Goal: Find contact information: Find contact information

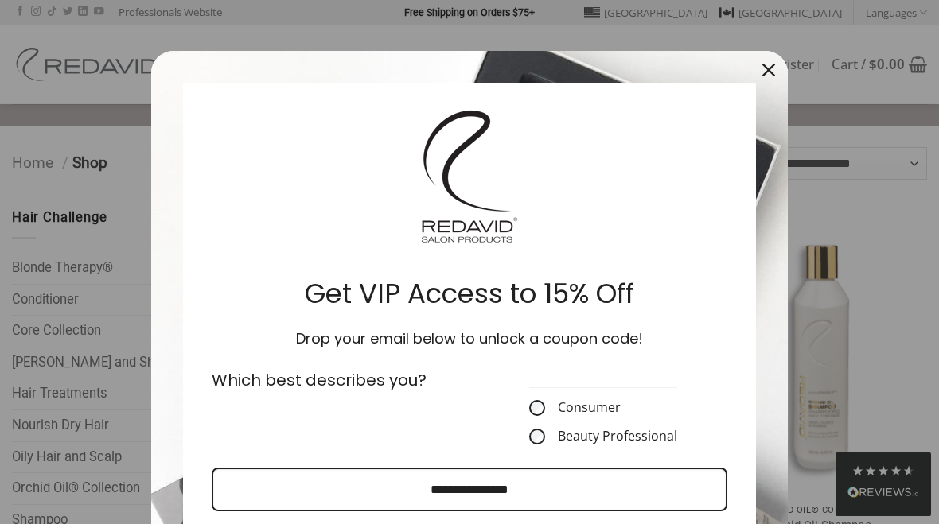
click at [777, 71] on div "Close" at bounding box center [768, 69] width 25 height 25
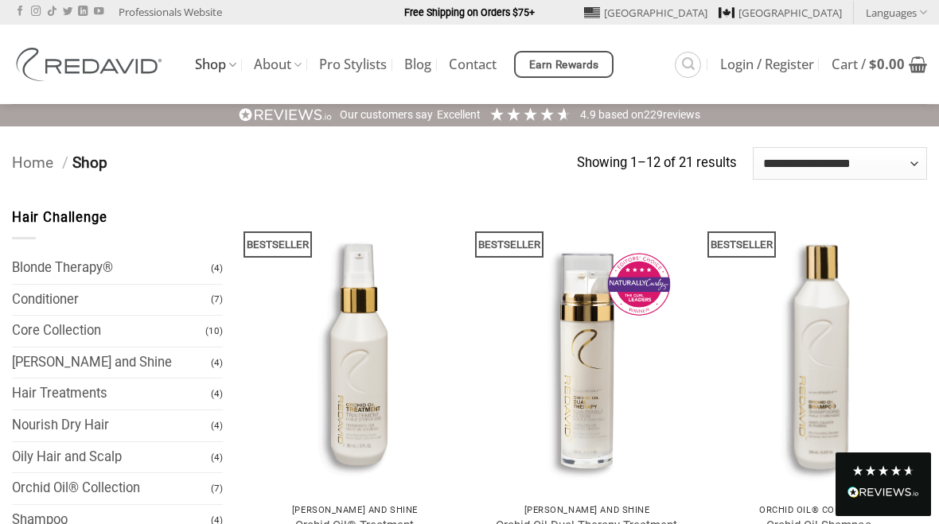
click at [493, 60] on link "Contact" at bounding box center [473, 64] width 48 height 29
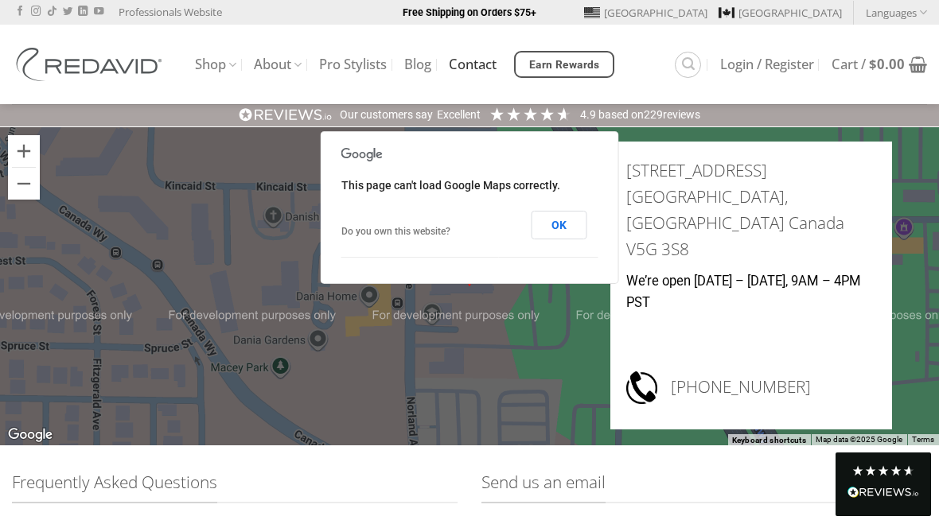
click at [577, 220] on button "OK" at bounding box center [559, 225] width 56 height 29
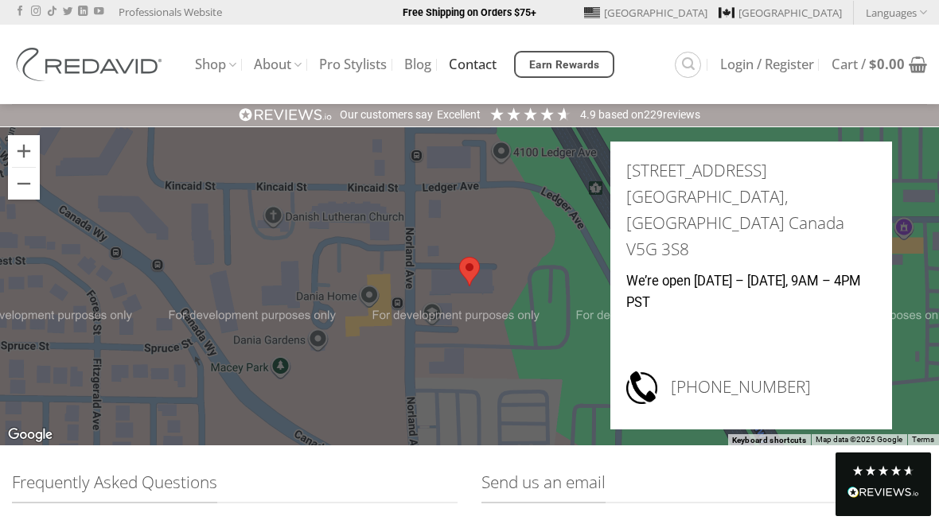
click at [214, 68] on link "Shop" at bounding box center [215, 64] width 41 height 31
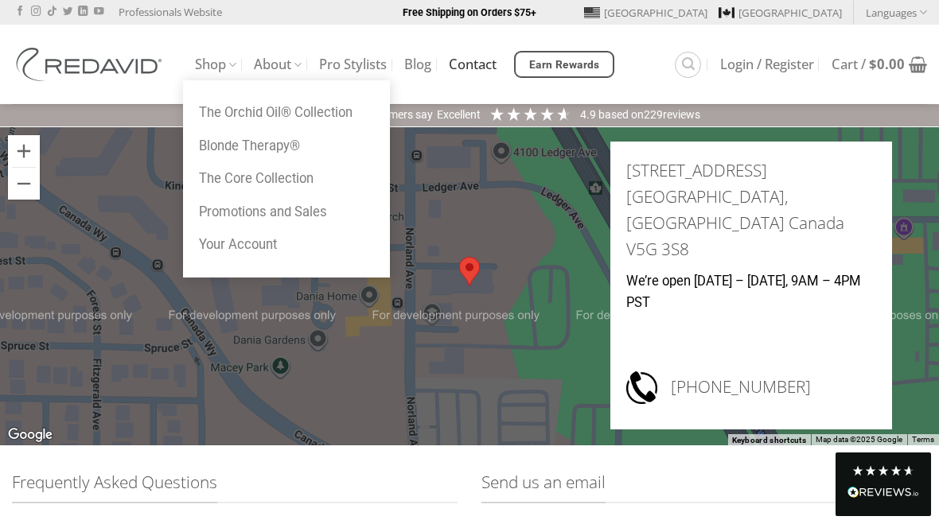
click at [683, 57] on icon "Search" at bounding box center [688, 63] width 13 height 15
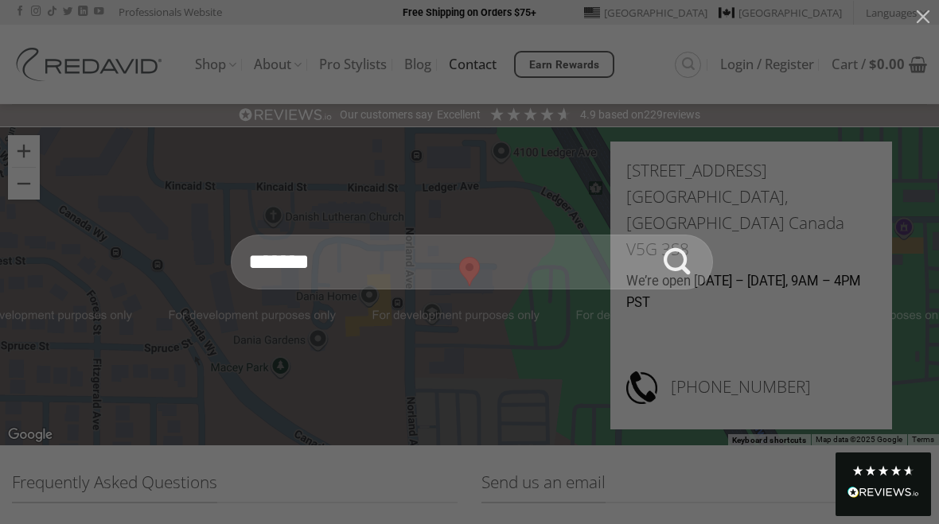
click at [438, 265] on input "Search for:" at bounding box center [472, 263] width 482 height 56
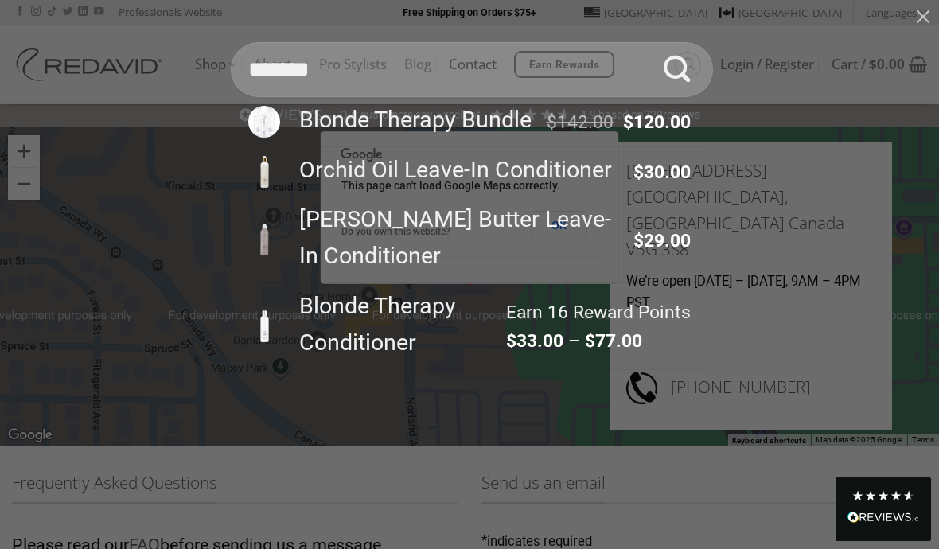
click at [411, 73] on input "******" at bounding box center [472, 70] width 482 height 56
type input "**********"
click at [677, 98] on button "Submit" at bounding box center [677, 70] width 56 height 56
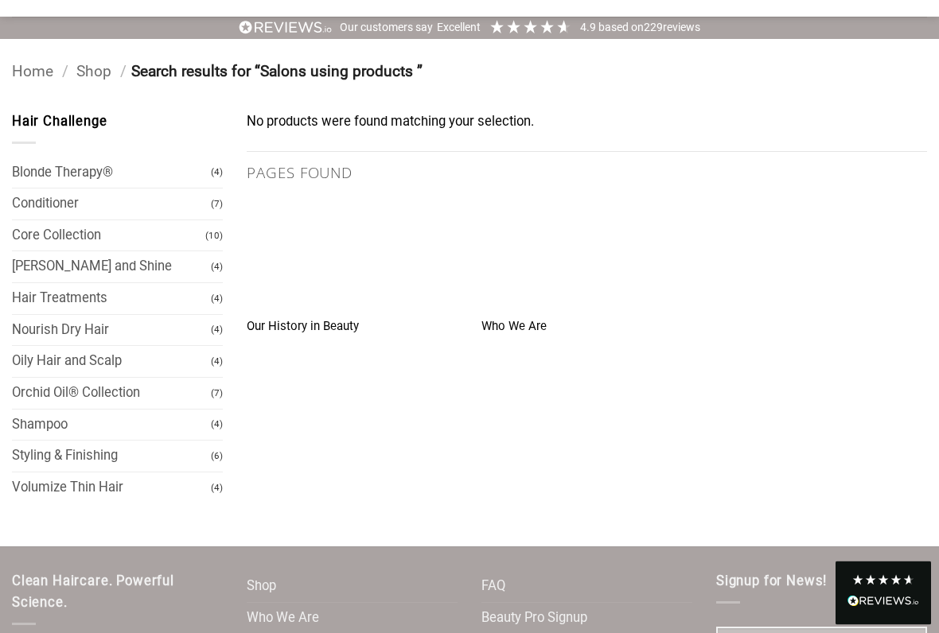
scroll to position [88, 0]
click at [89, 474] on link "Volumize Thin Hair" at bounding box center [111, 488] width 199 height 31
